Goal: Task Accomplishment & Management: Manage account settings

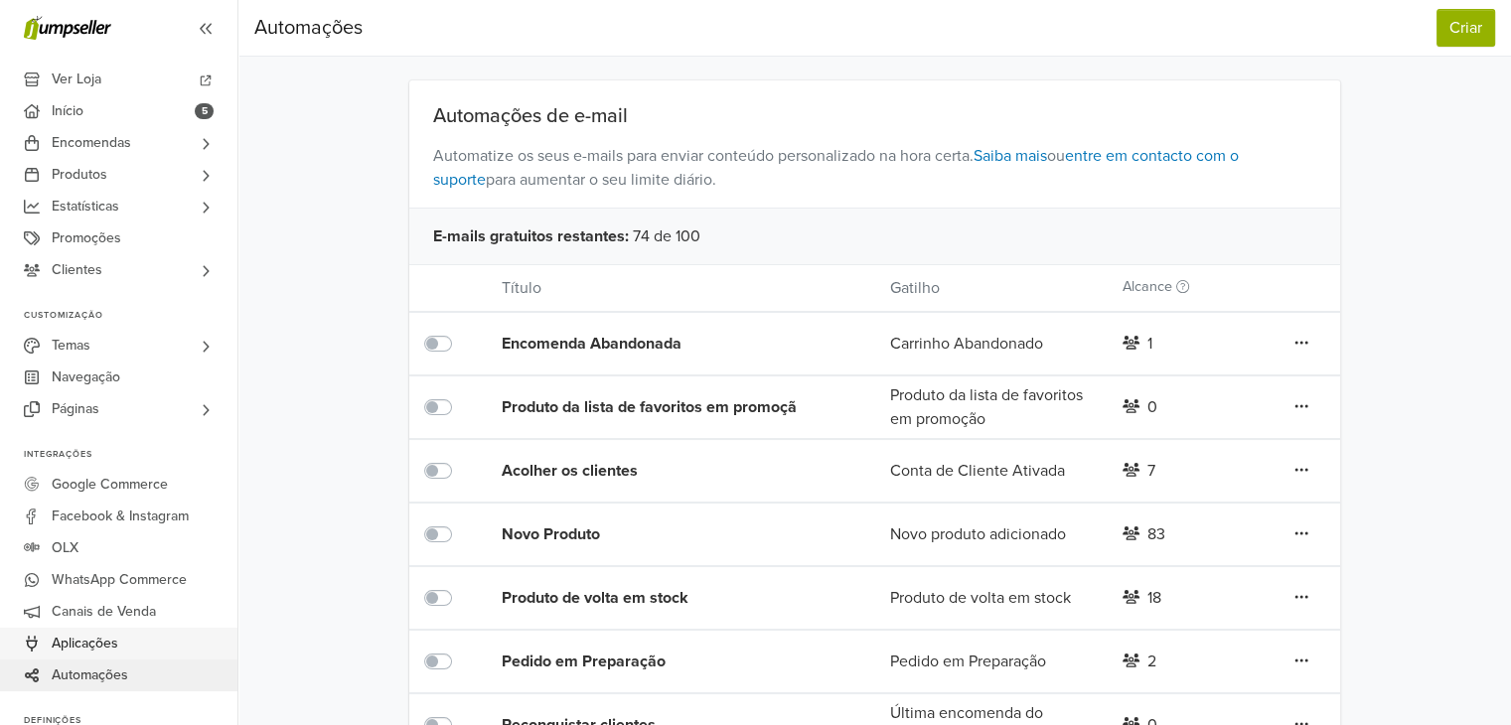
click at [129, 639] on link "Aplicações" at bounding box center [118, 644] width 237 height 32
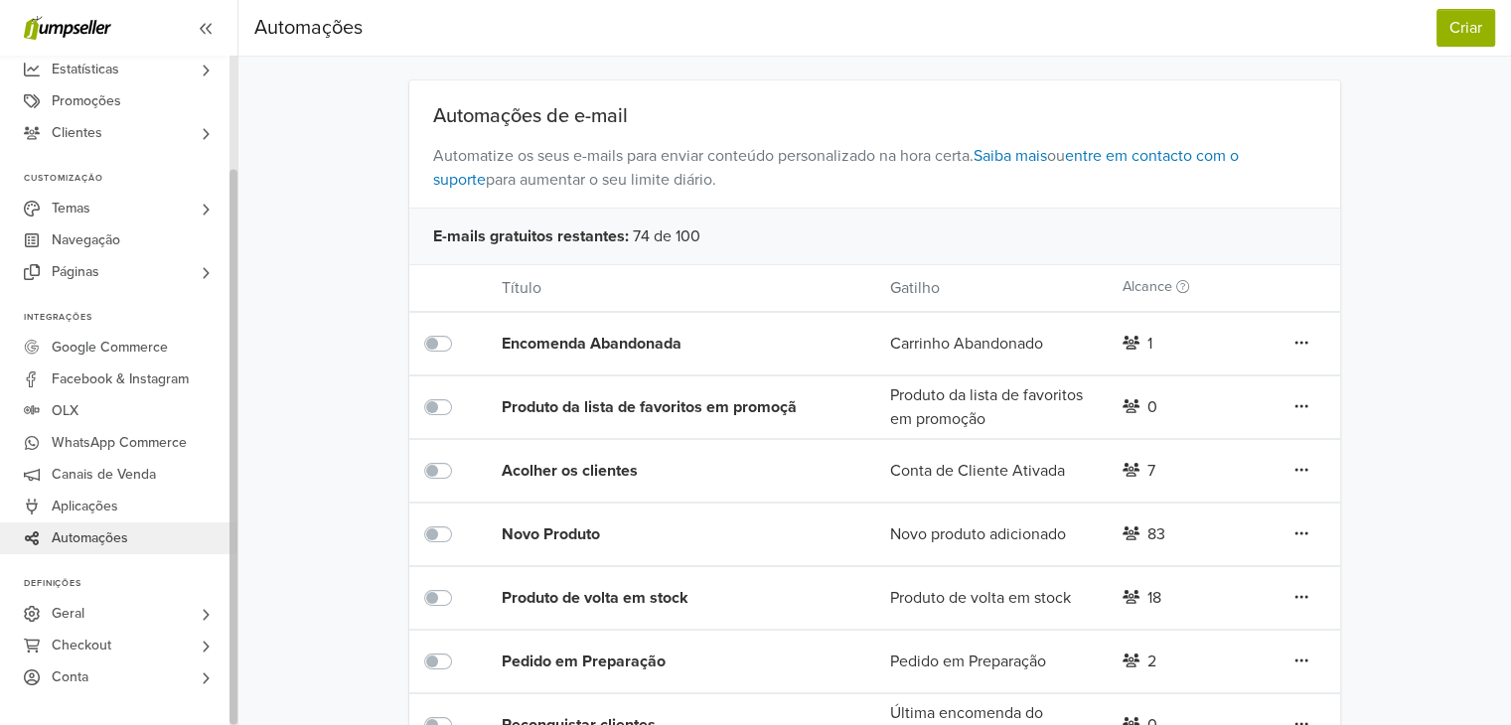
drag, startPoint x: 234, startPoint y: 440, endPoint x: 250, endPoint y: 718, distance: 278.6
click at [250, 718] on div "Ver Loja Início 5 Encomendas Todas as Encomendas" at bounding box center [755, 422] width 1511 height 844
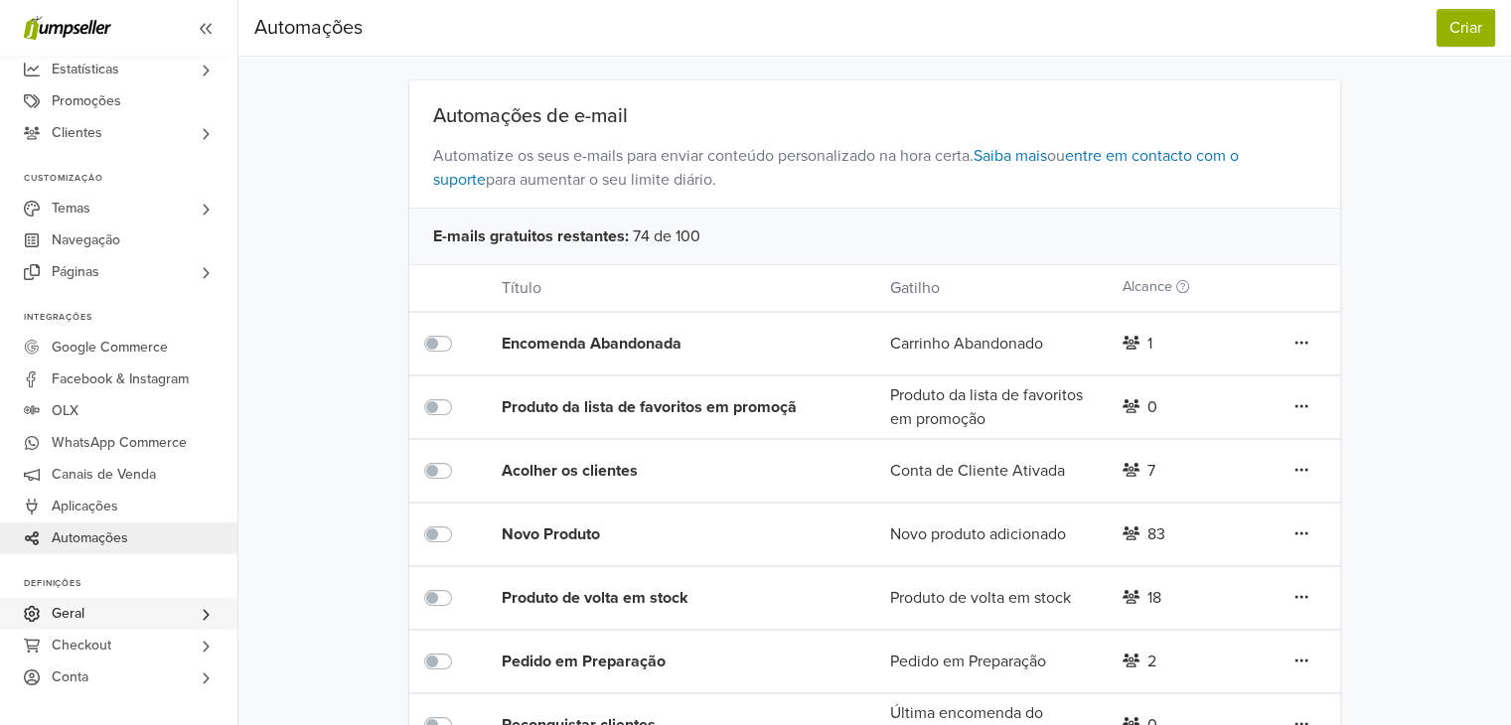
click at [181, 613] on link "Geral" at bounding box center [118, 614] width 237 height 32
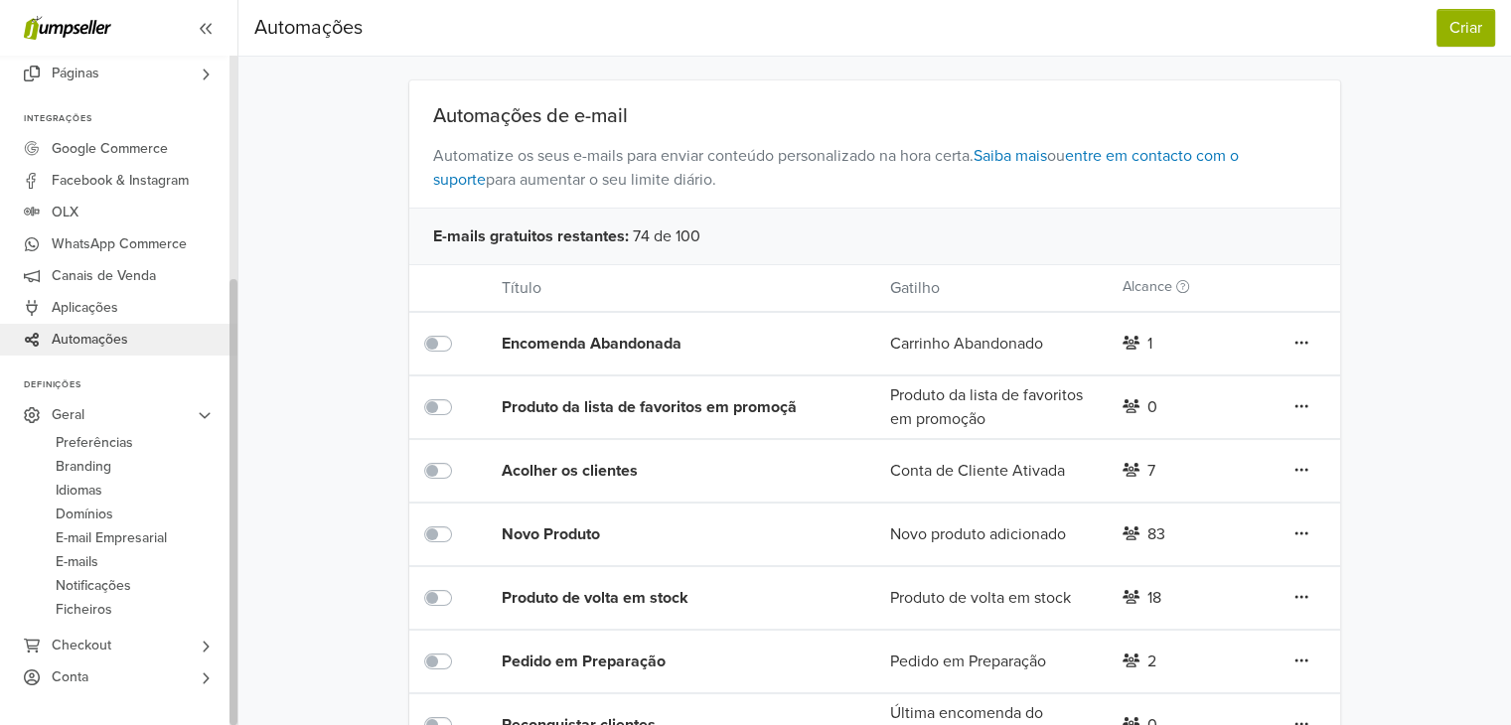
drag, startPoint x: 230, startPoint y: 573, endPoint x: 238, endPoint y: 724, distance: 151.2
click at [238, 724] on html "Ver Loja Início 5 Encomendas Todas as Encomendas Abandonado Beta Beta" at bounding box center [755, 422] width 1511 height 844
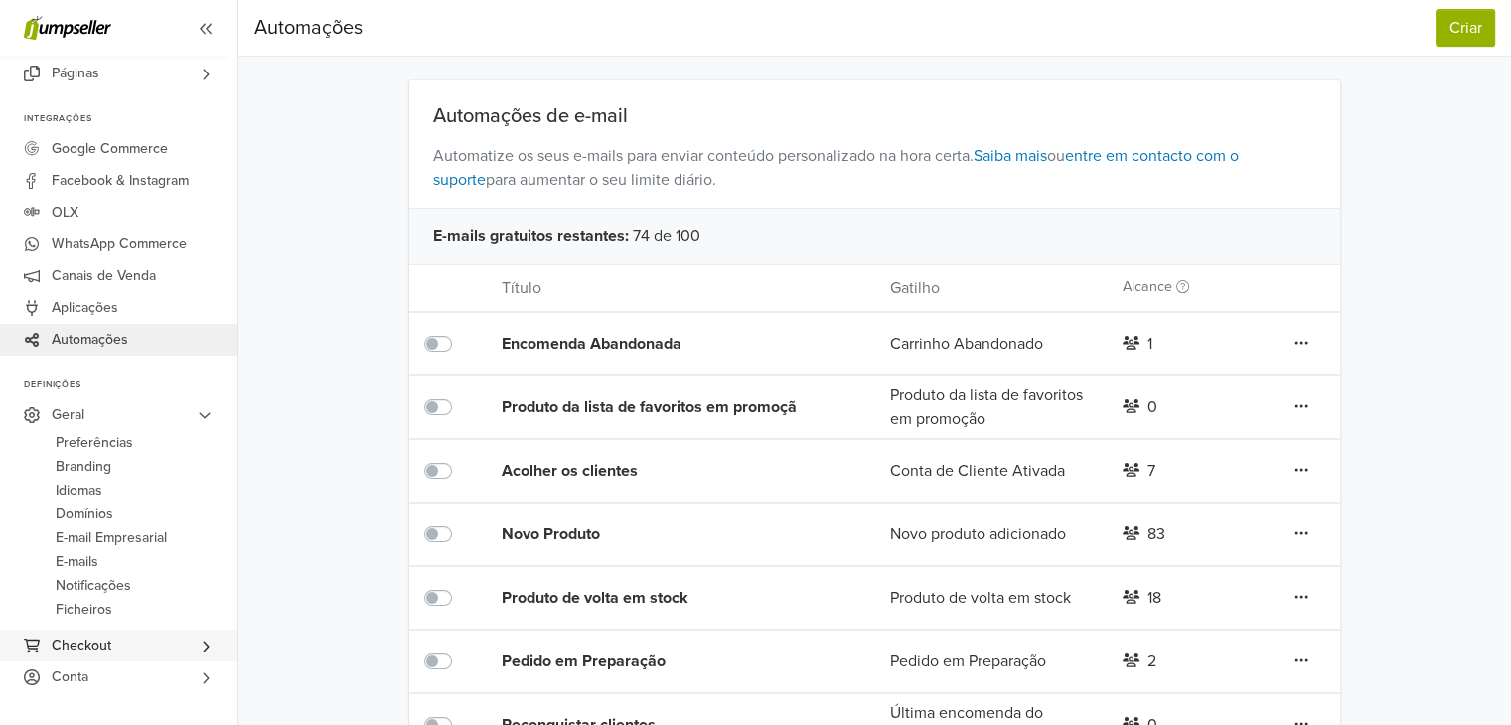
click at [172, 651] on link "Checkout" at bounding box center [118, 646] width 237 height 32
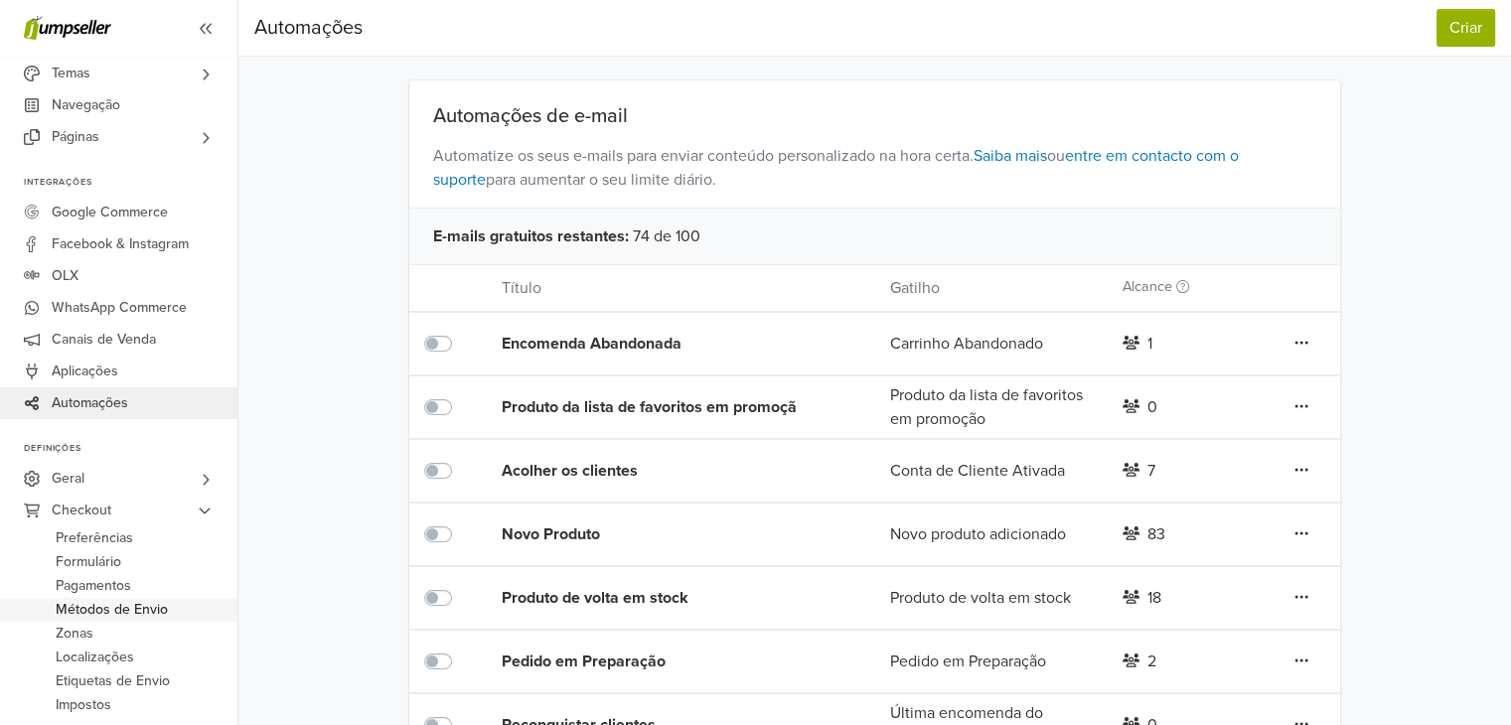
click at [141, 608] on span "Métodos de Envio" at bounding box center [112, 610] width 112 height 24
